Goal: Information Seeking & Learning: Learn about a topic

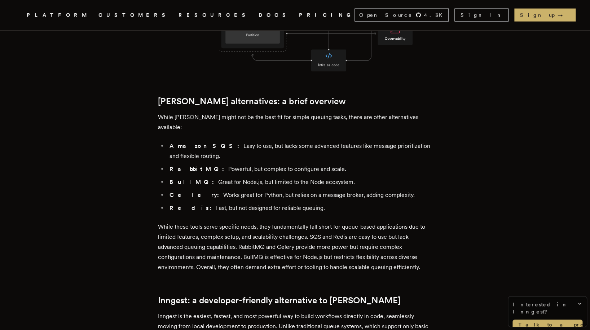
scroll to position [705, 0]
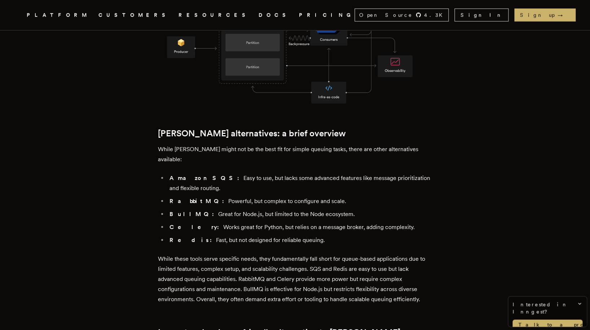
click at [322, 209] on li "BullMQ: Great for Node.js, but limited to the Node ecosystem." at bounding box center [299, 214] width 264 height 10
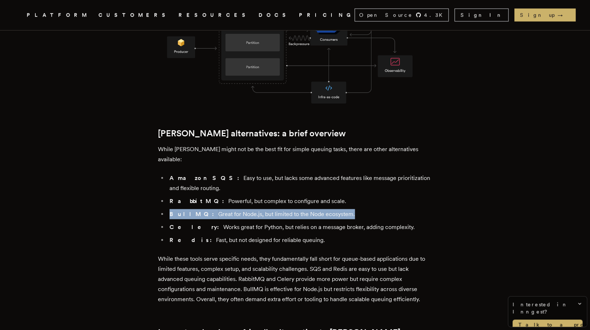
click at [322, 209] on li "BullMQ: Great for Node.js, but limited to the Node ecosystem." at bounding box center [299, 214] width 264 height 10
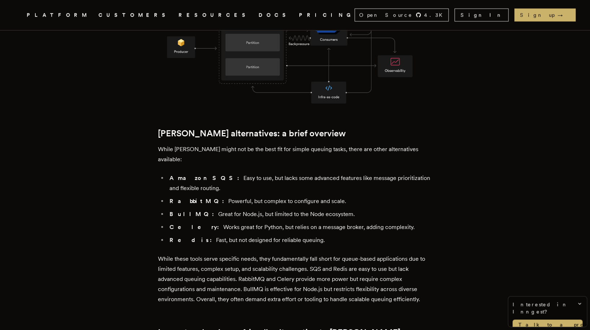
click at [322, 209] on li "BullMQ: Great for Node.js, but limited to the Node ecosystem." at bounding box center [299, 214] width 264 height 10
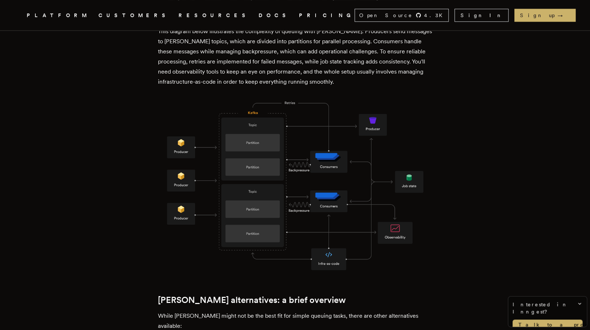
scroll to position [325, 0]
